Goal: Find specific page/section: Find specific page/section

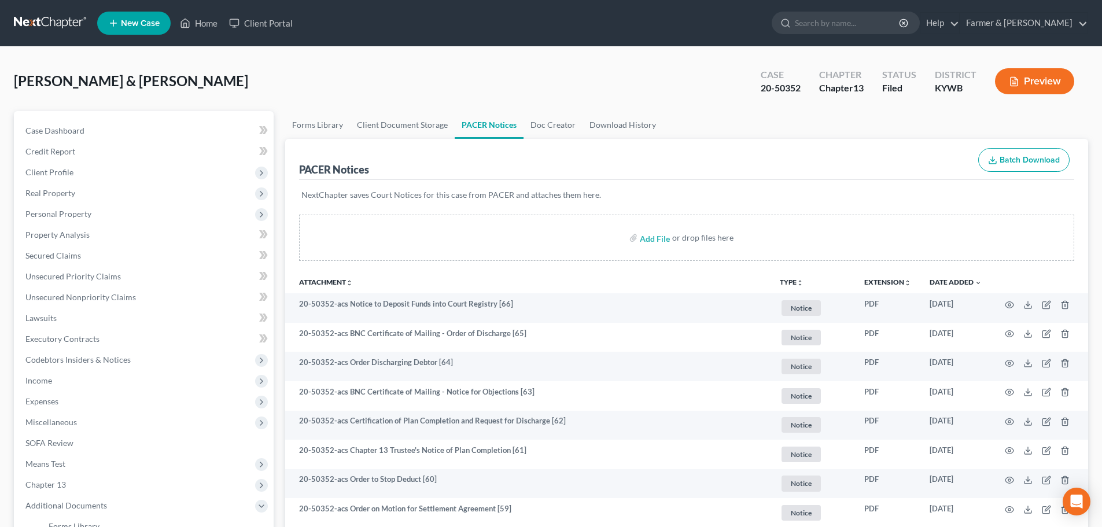
click at [72, 24] on link at bounding box center [51, 23] width 74 height 21
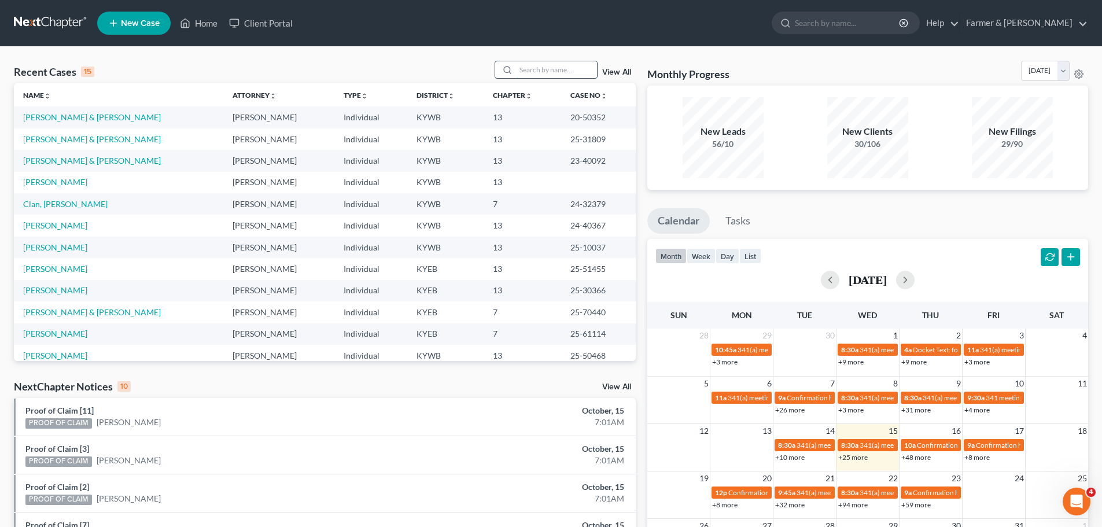
click at [538, 73] on input "search" at bounding box center [556, 69] width 81 height 17
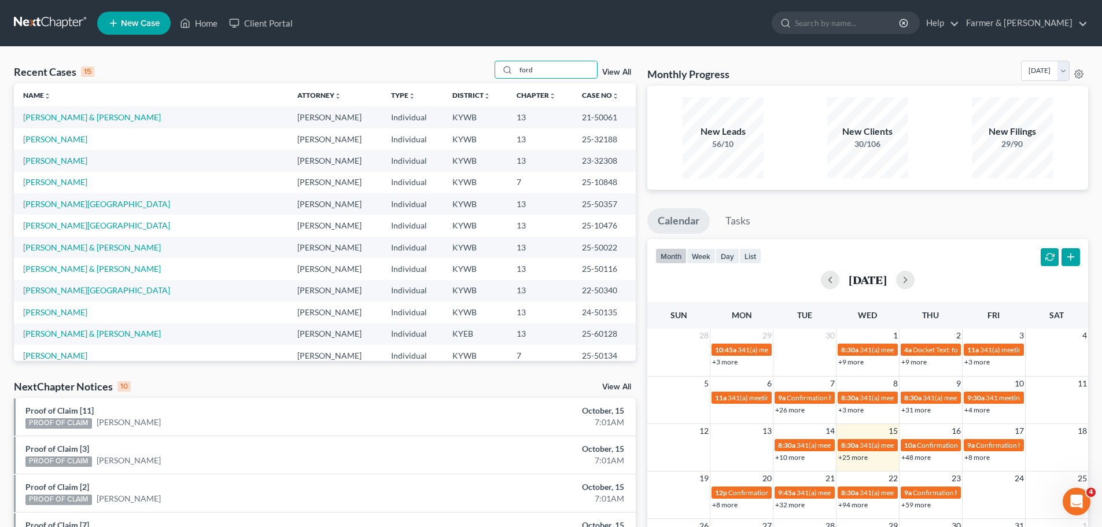
type input "ford"
click at [52, 146] on td "Ford, Teresa" at bounding box center [151, 138] width 274 height 21
click at [52, 138] on link "Ford, Teresa" at bounding box center [55, 139] width 64 height 10
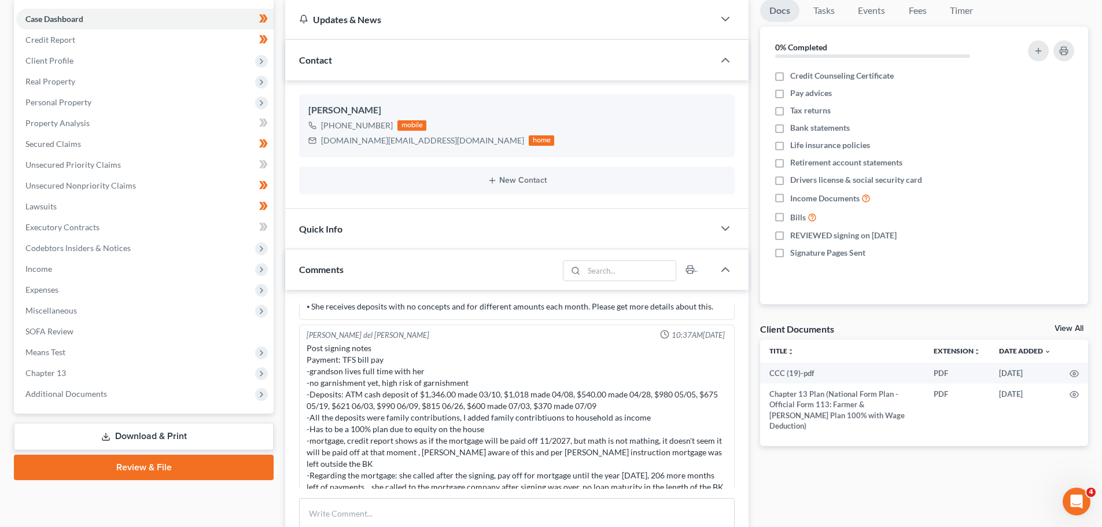
scroll to position [289, 0]
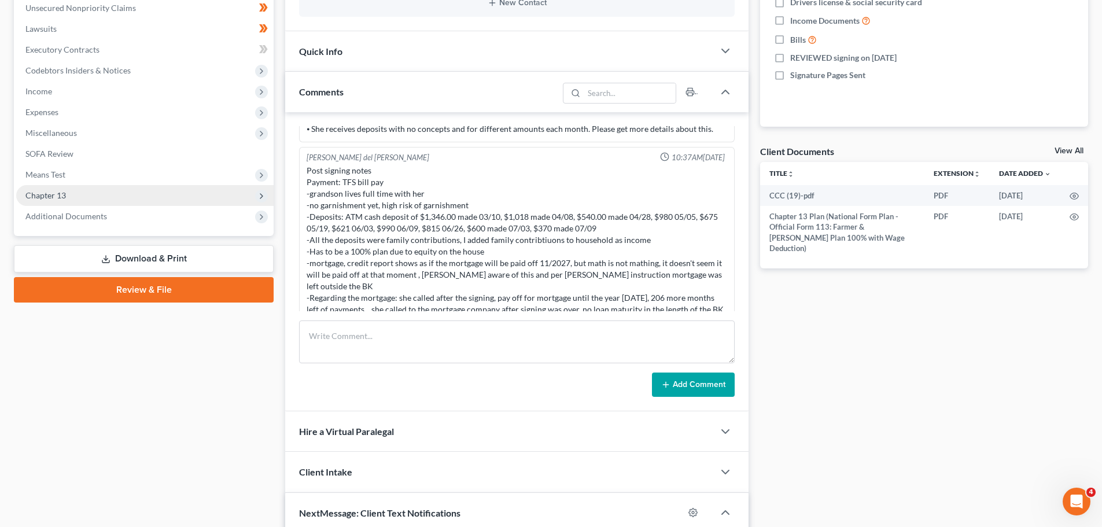
click at [50, 194] on span "Chapter 13" at bounding box center [45, 195] width 41 height 10
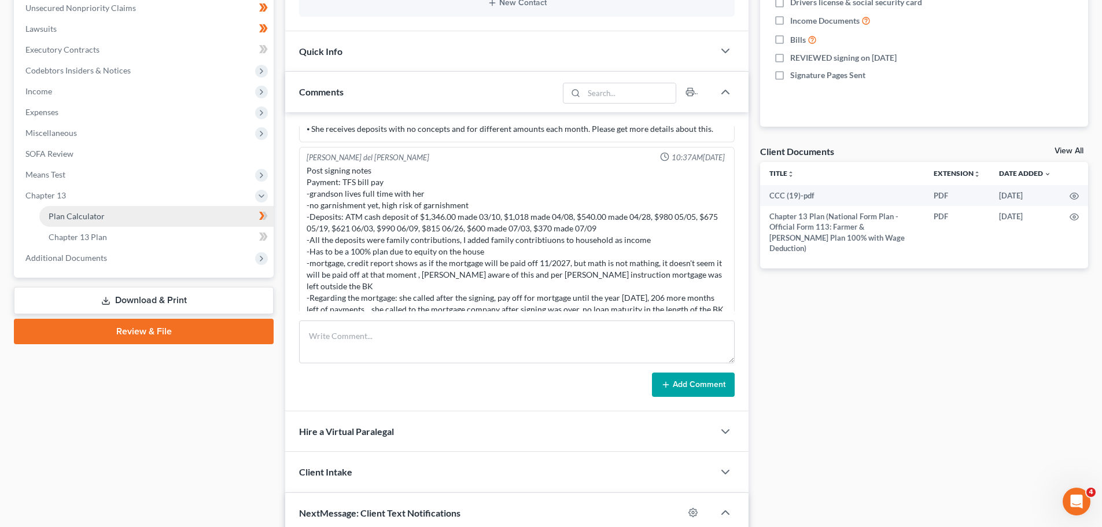
click at [80, 211] on span "Plan Calculator" at bounding box center [77, 216] width 56 height 10
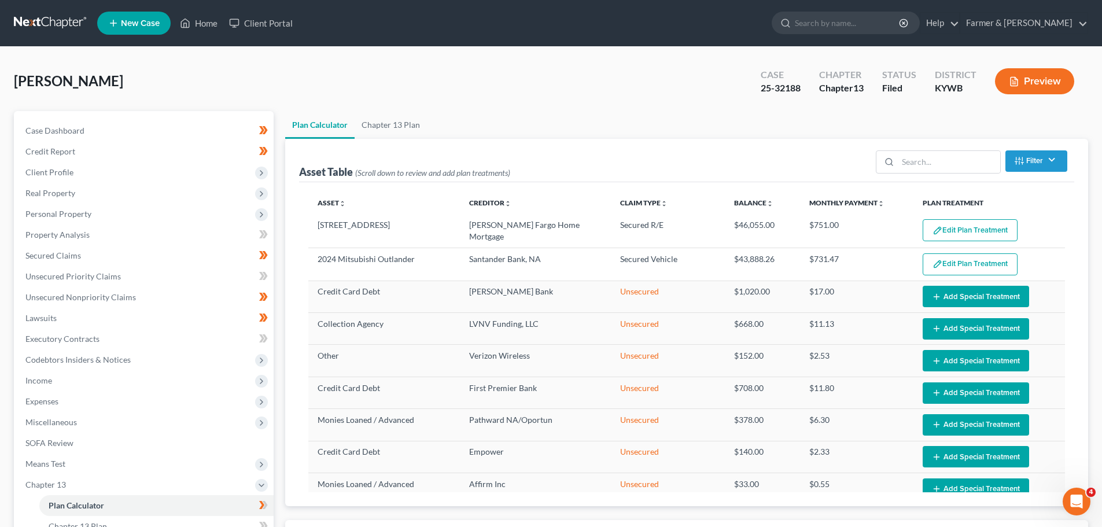
select select "59"
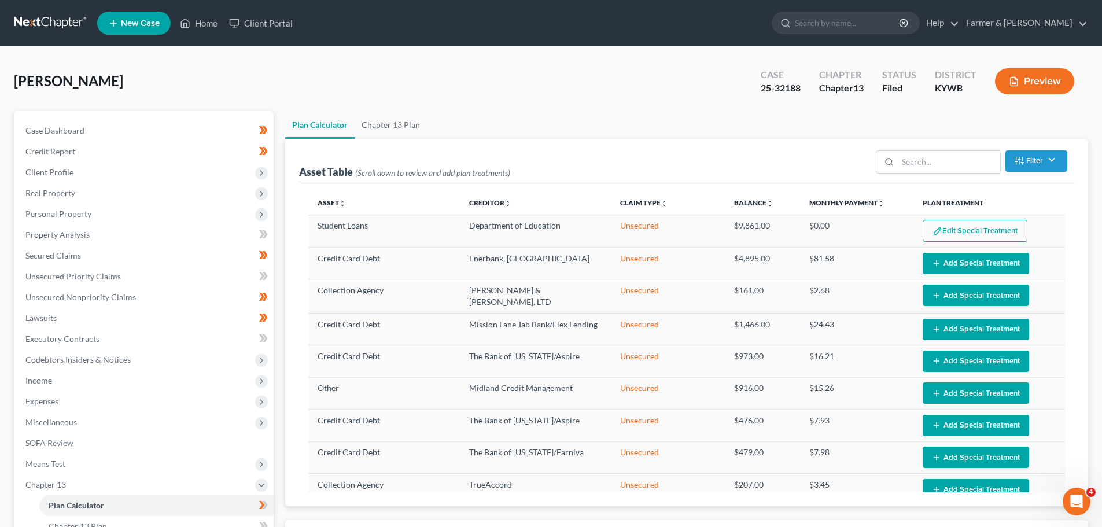
scroll to position [438, 0]
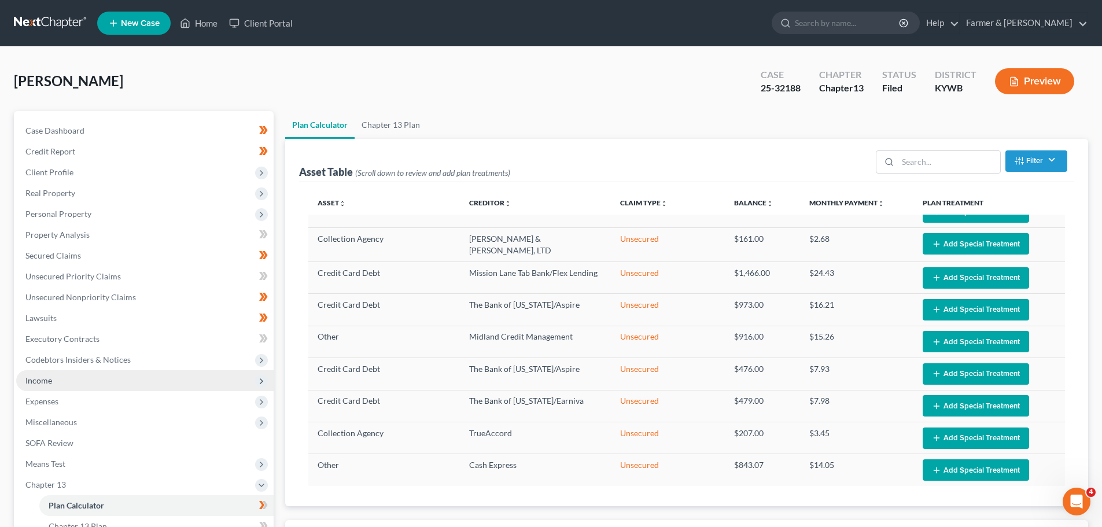
click at [46, 380] on span "Income" at bounding box center [38, 381] width 27 height 10
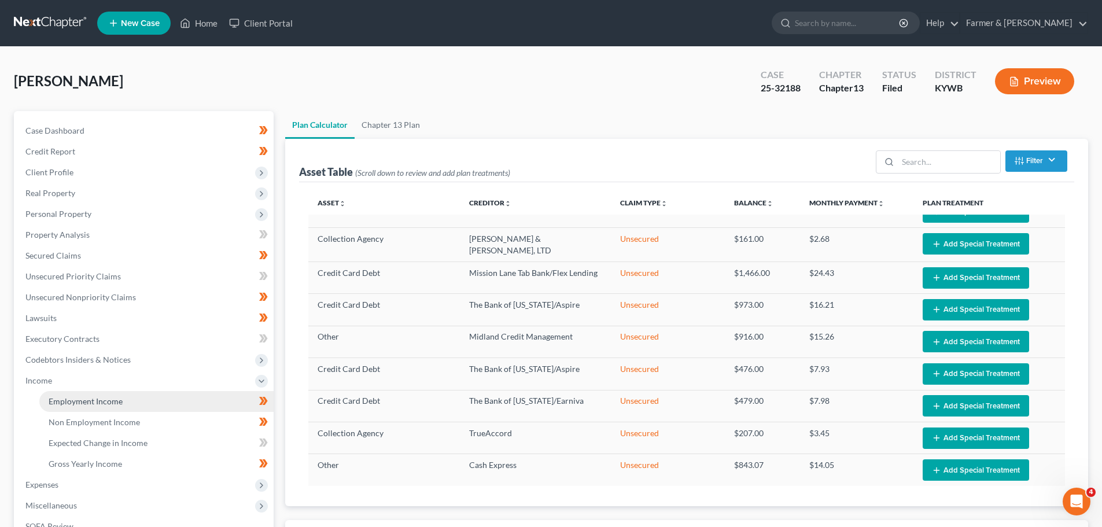
click at [71, 399] on span "Employment Income" at bounding box center [86, 401] width 74 height 10
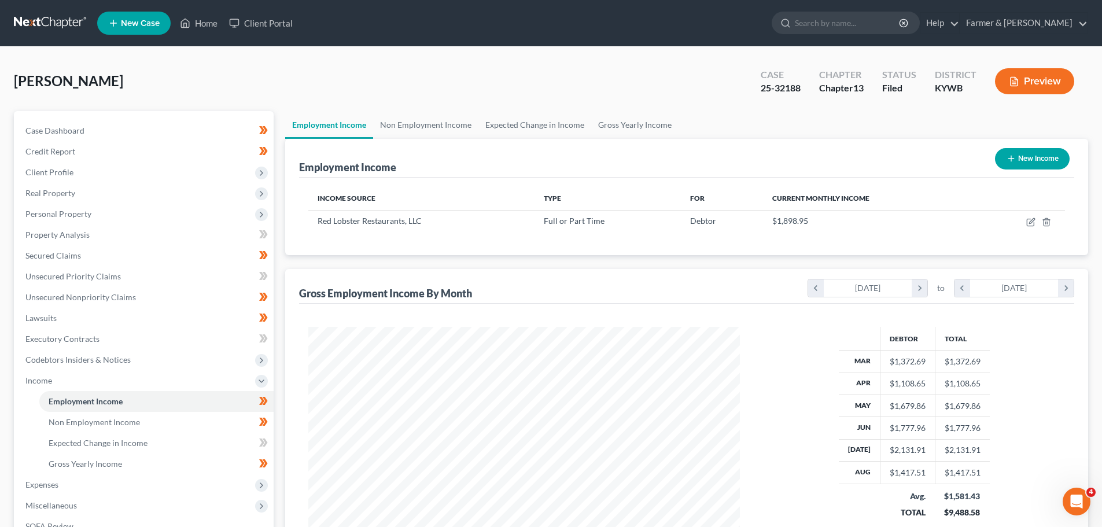
scroll to position [216, 455]
click at [417, 126] on link "Non Employment Income" at bounding box center [425, 125] width 105 height 28
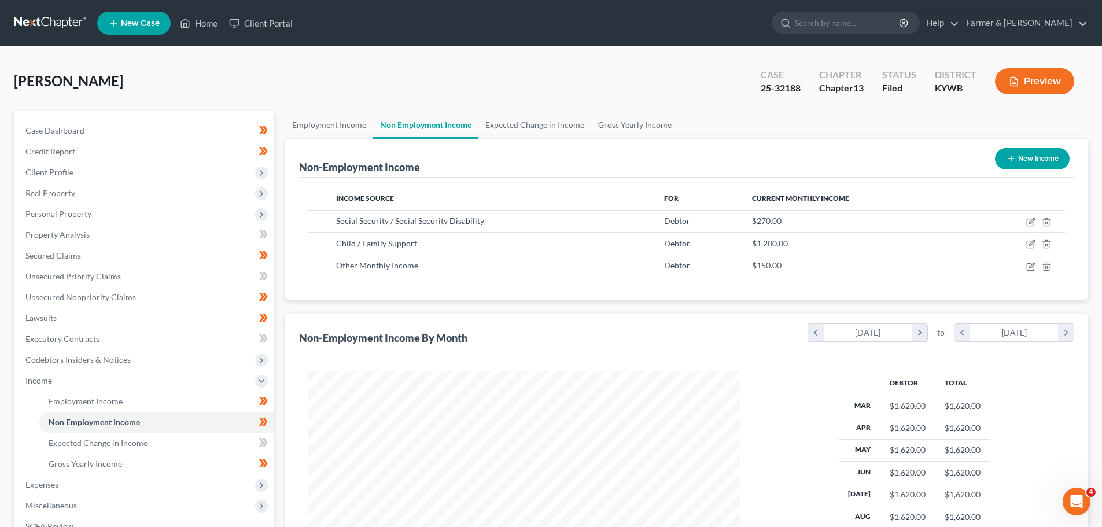
scroll to position [216, 455]
click at [521, 117] on link "Expected Change in Income" at bounding box center [535, 125] width 113 height 28
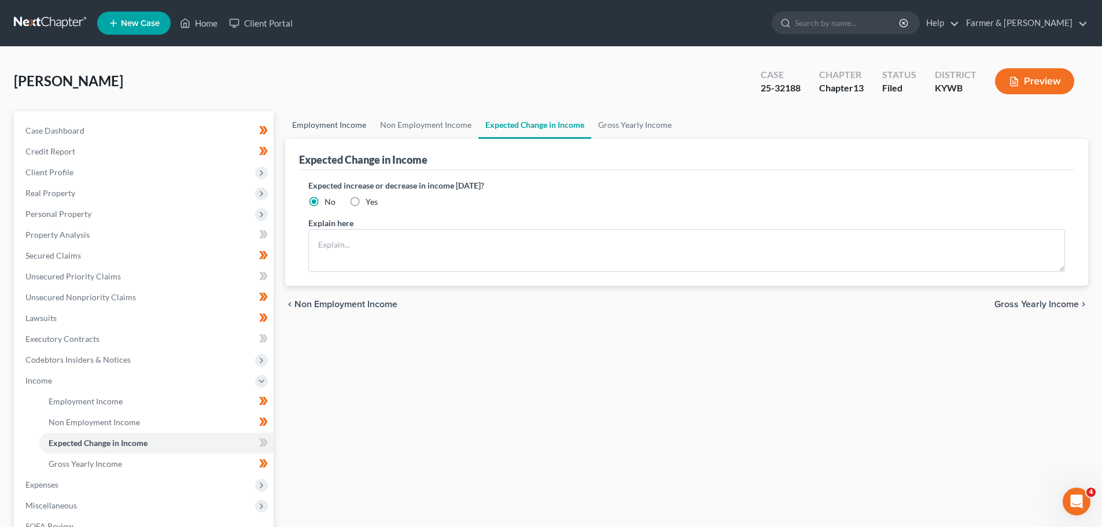
click at [330, 117] on link "Employment Income" at bounding box center [329, 125] width 88 height 28
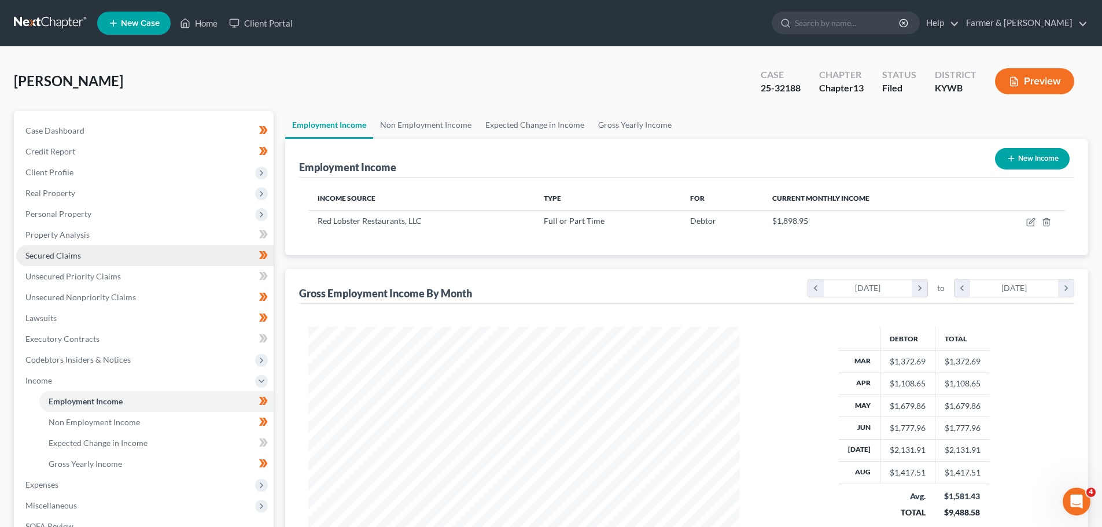
scroll to position [216, 455]
click at [38, 258] on span "Secured Claims" at bounding box center [53, 256] width 56 height 10
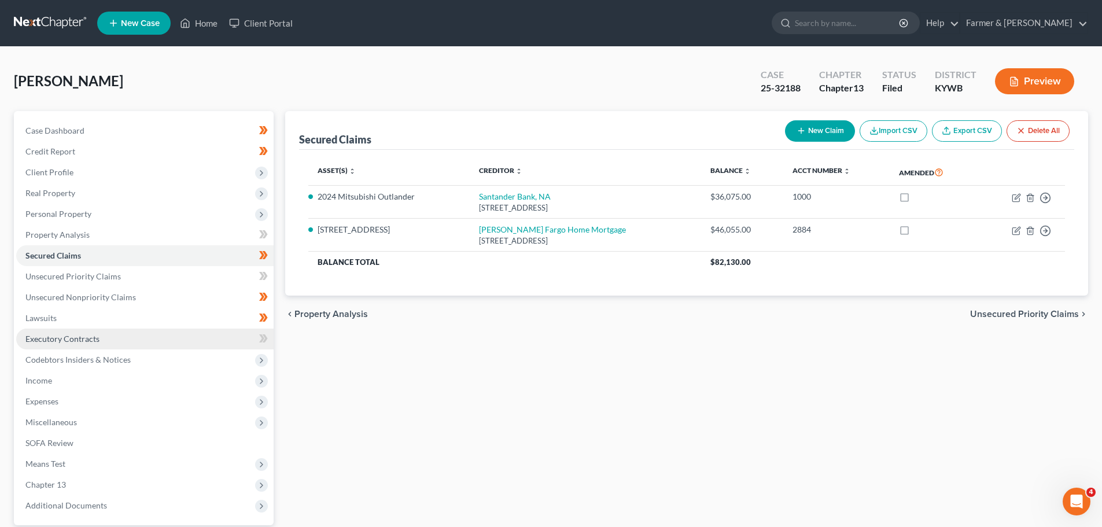
scroll to position [109, 0]
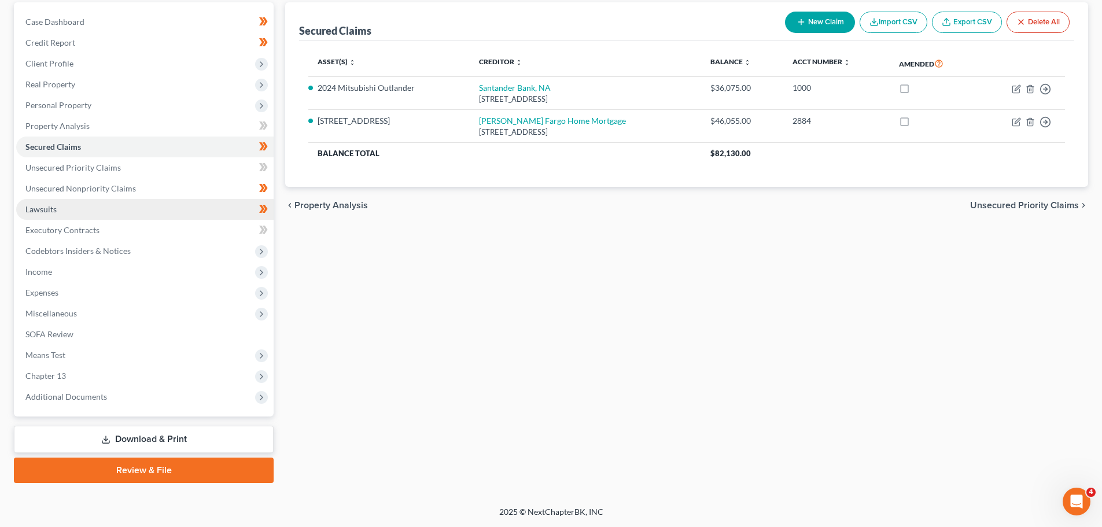
click at [39, 208] on span "Lawsuits" at bounding box center [40, 209] width 31 height 10
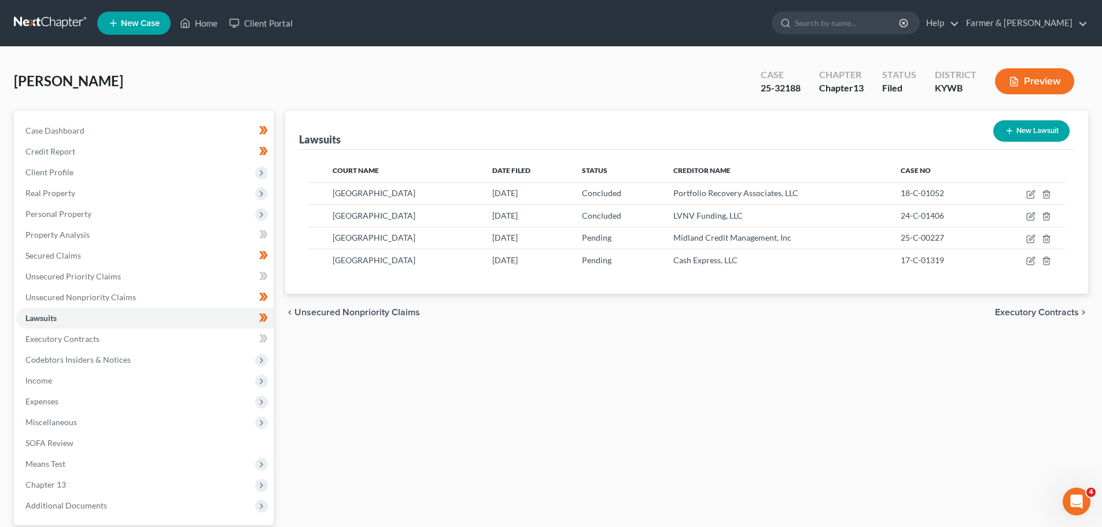
click at [61, 25] on link at bounding box center [51, 23] width 74 height 21
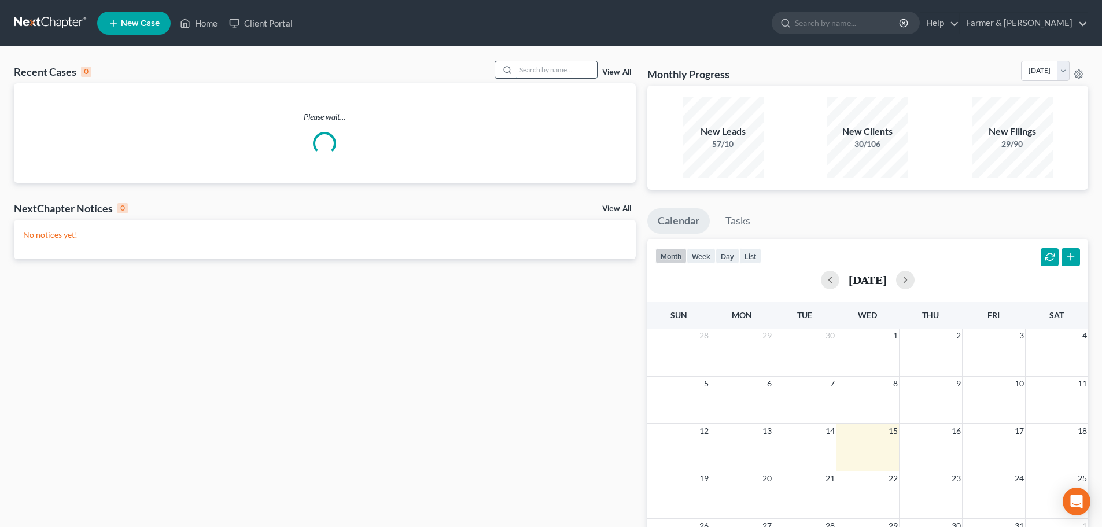
click at [535, 73] on input "search" at bounding box center [556, 69] width 81 height 17
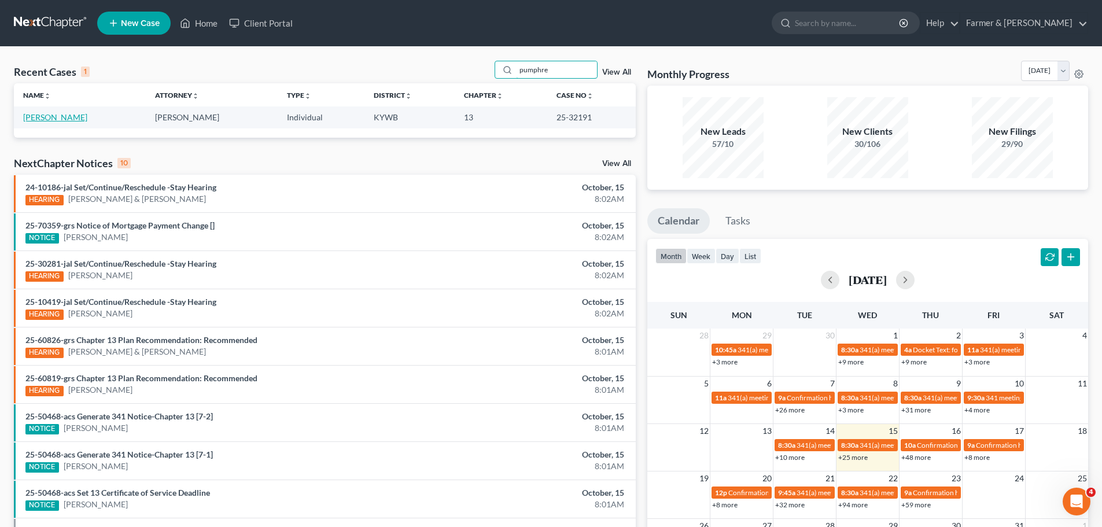
type input "pumphre"
click at [69, 119] on link "Pumphrey, Yolanda" at bounding box center [55, 117] width 64 height 10
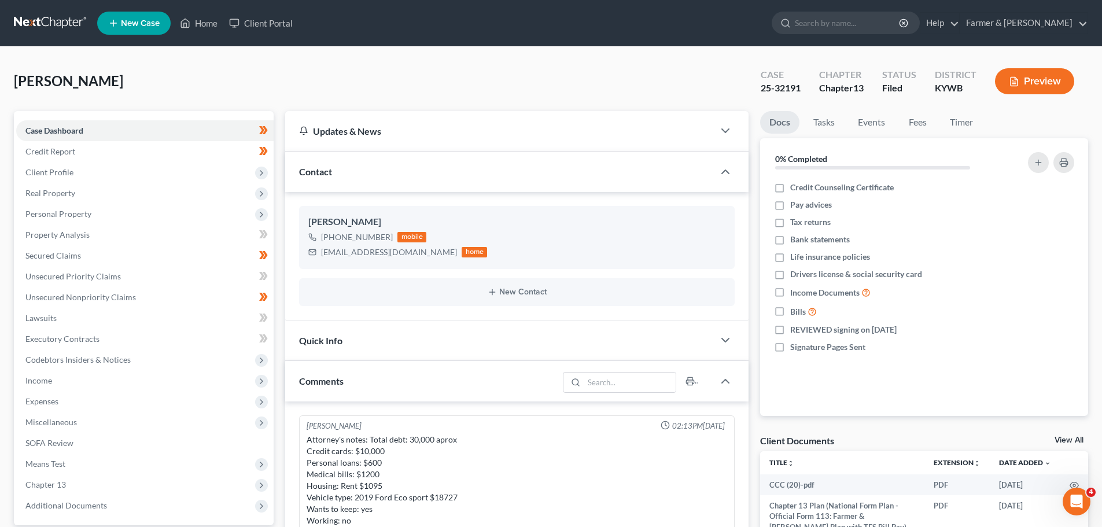
scroll to position [330, 0]
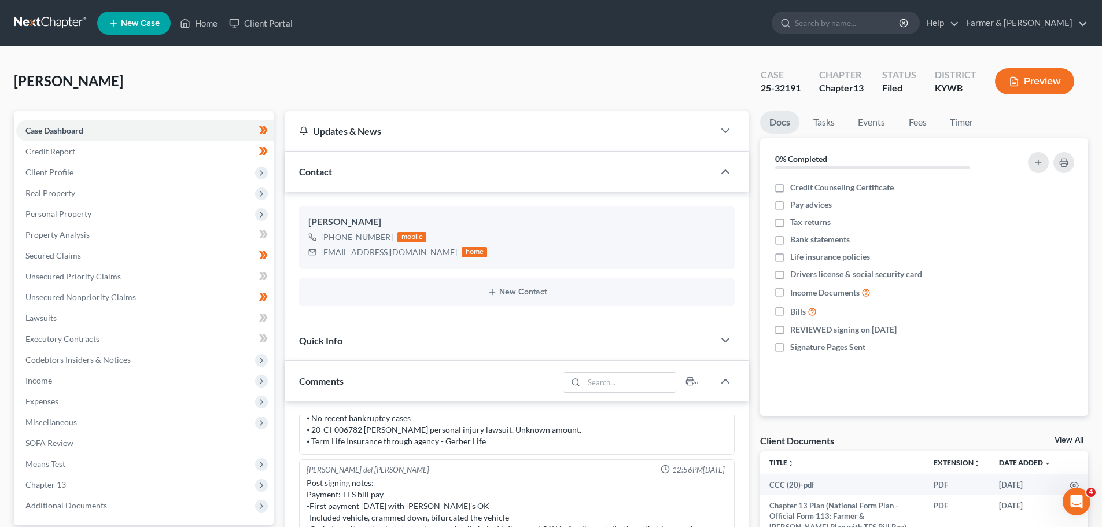
click at [53, 21] on link at bounding box center [51, 23] width 74 height 21
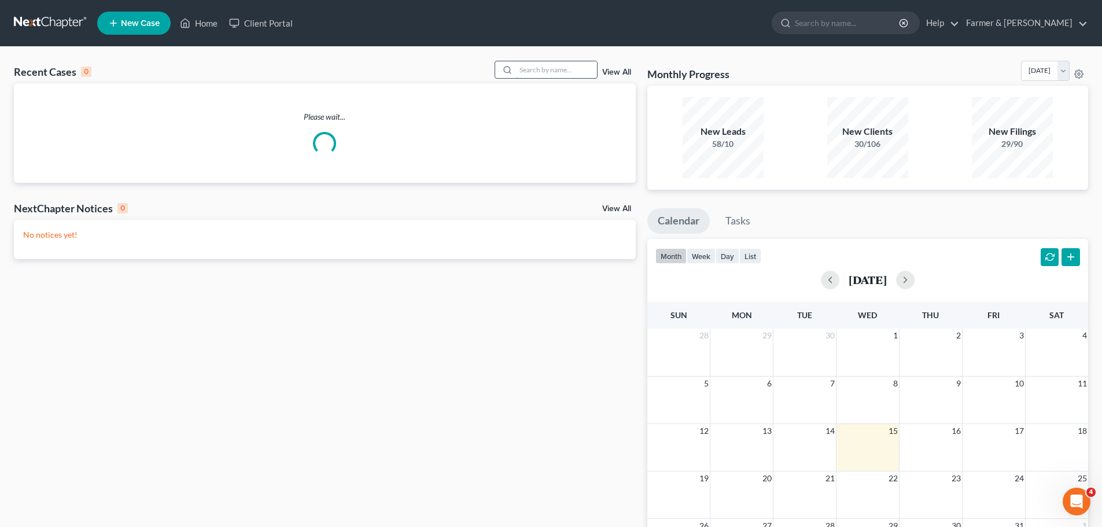
click at [530, 70] on input "search" at bounding box center [556, 69] width 81 height 17
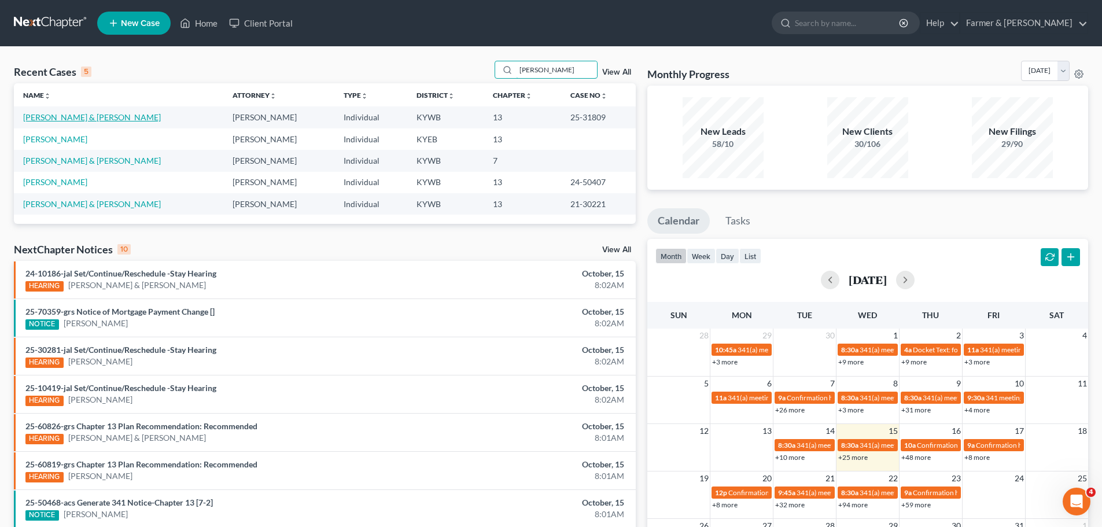
type input "robbin"
click at [62, 119] on link "Robbins, Willard & Taylor-Robbins, Anna" at bounding box center [92, 117] width 138 height 10
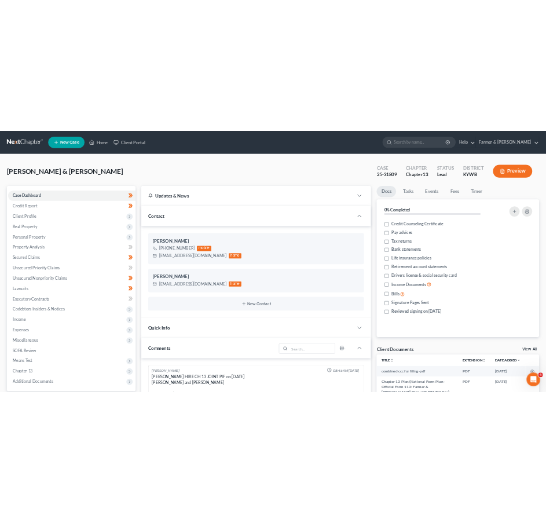
scroll to position [218, 0]
